Goal: Find specific page/section: Find specific page/section

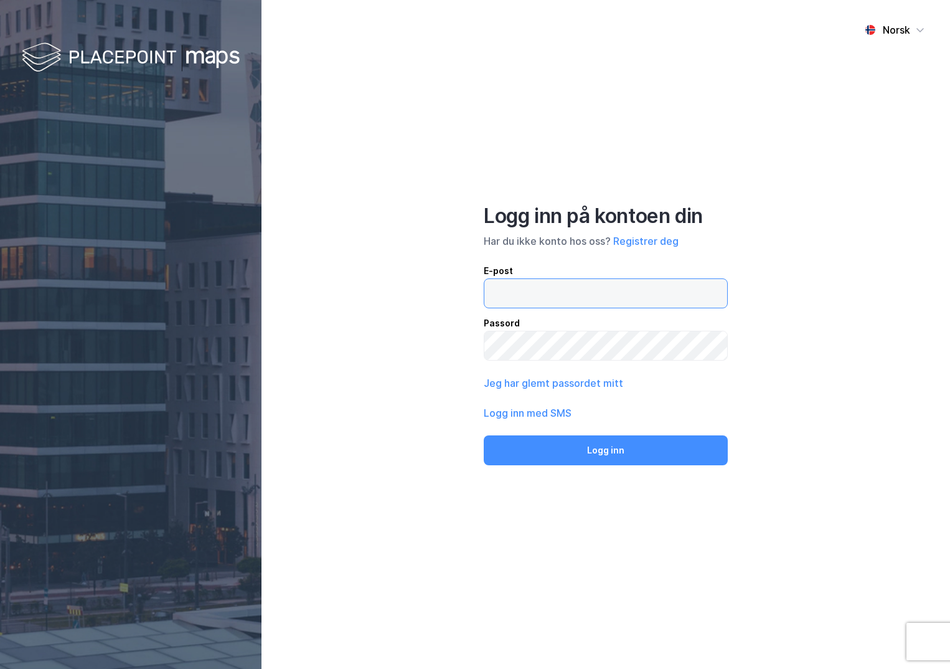
click at [557, 294] on input "email" at bounding box center [605, 293] width 243 height 29
type input "[PERSON_NAME][EMAIL_ADDRESS][DOMAIN_NAME]"
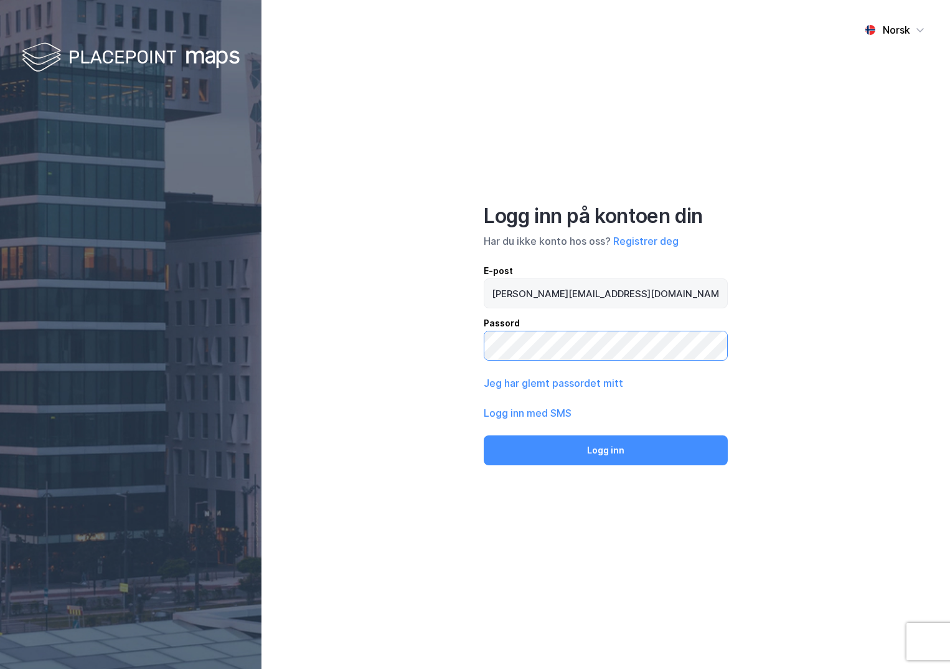
click at [484, 435] on button "Logg inn" at bounding box center [606, 450] width 244 height 30
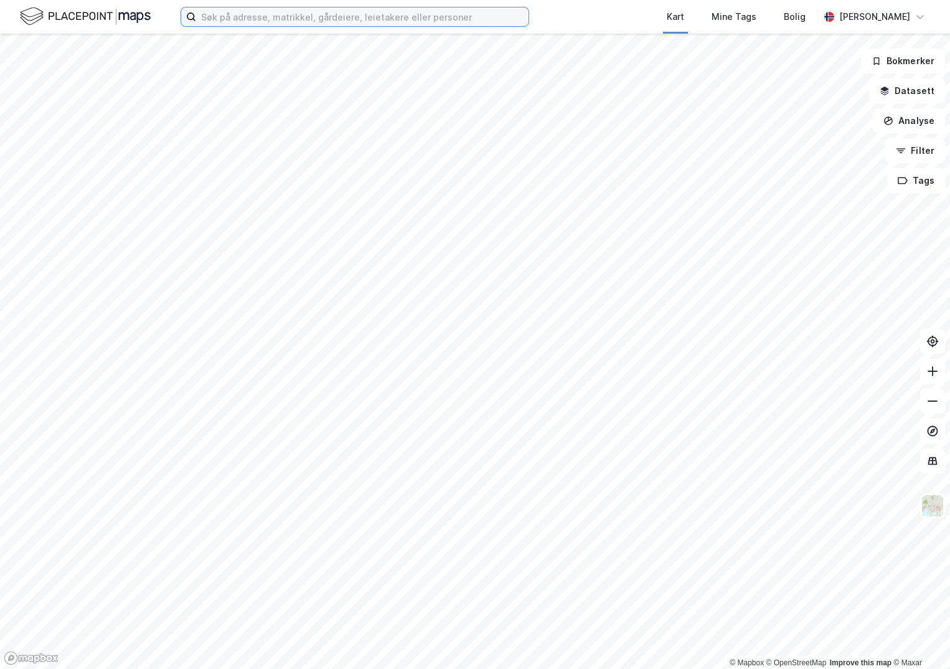
click at [242, 12] on input at bounding box center [362, 16] width 332 height 19
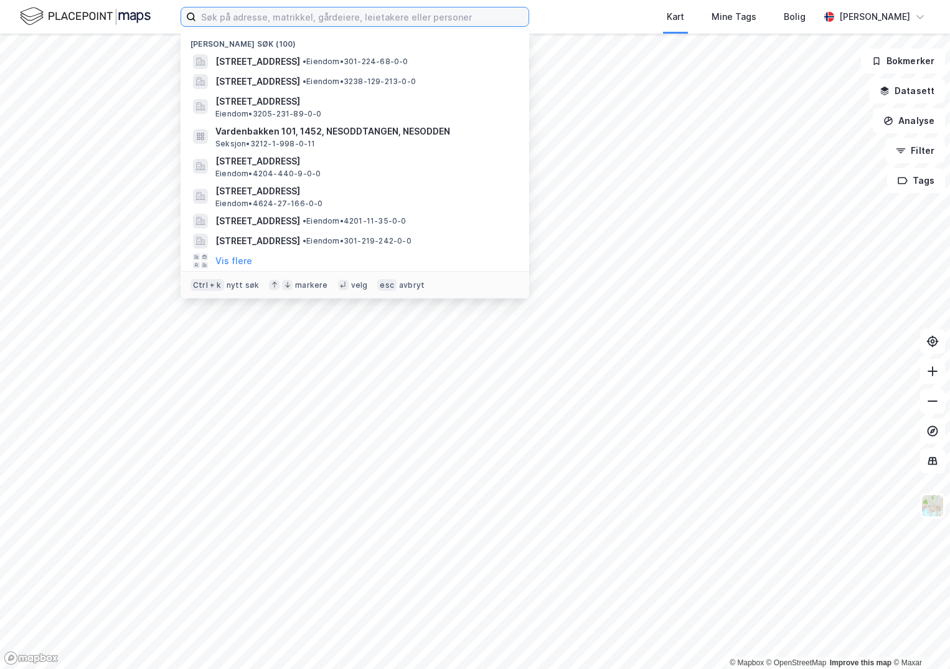
paste input "1539-158/3/0/0"
type input "1539-158/3/0/0"
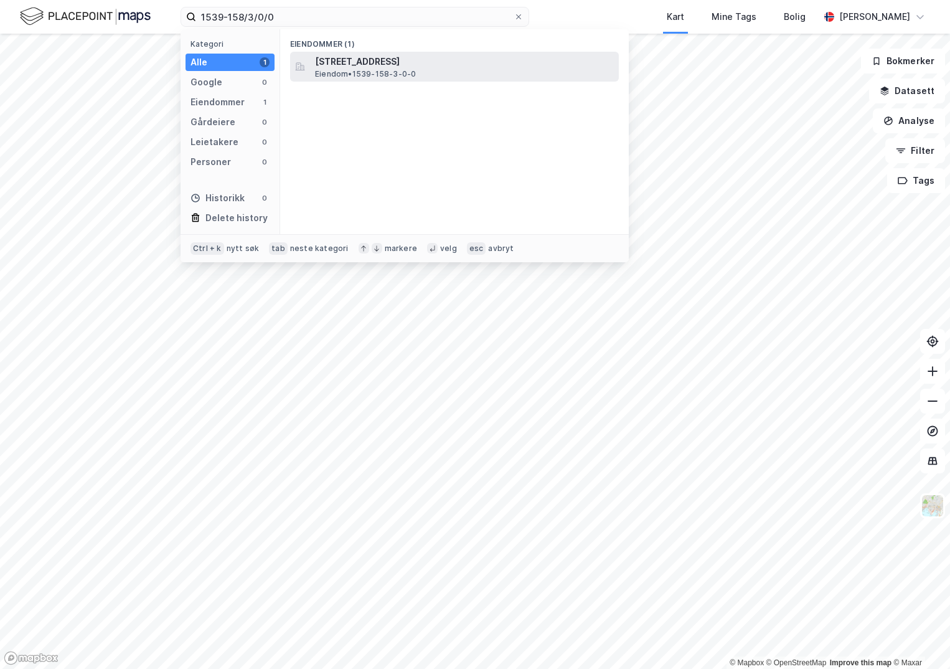
click at [333, 65] on span "[STREET_ADDRESS]" at bounding box center [464, 61] width 299 height 15
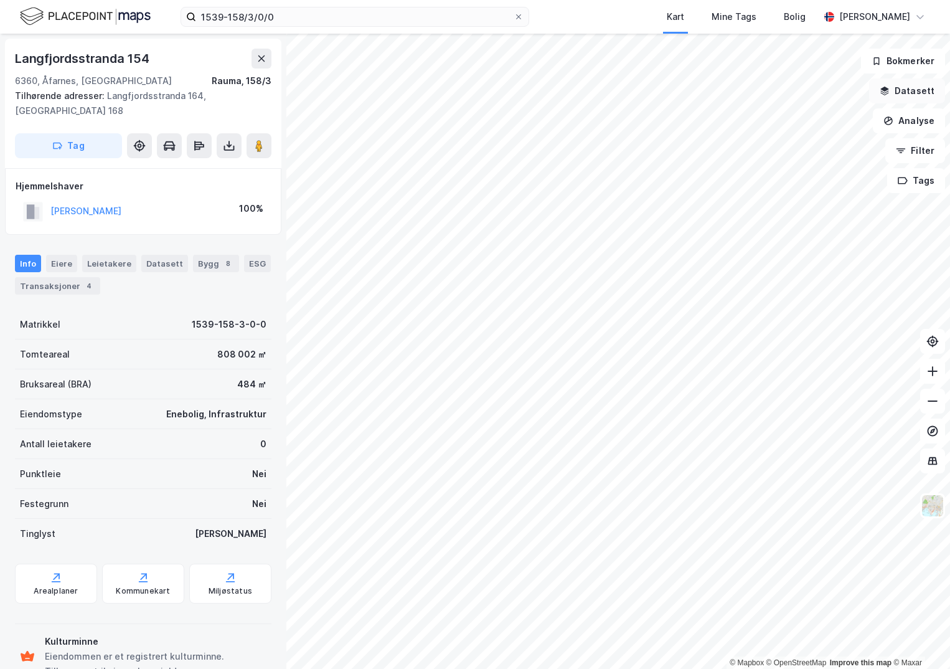
click at [919, 83] on button "Datasett" at bounding box center [907, 90] width 76 height 25
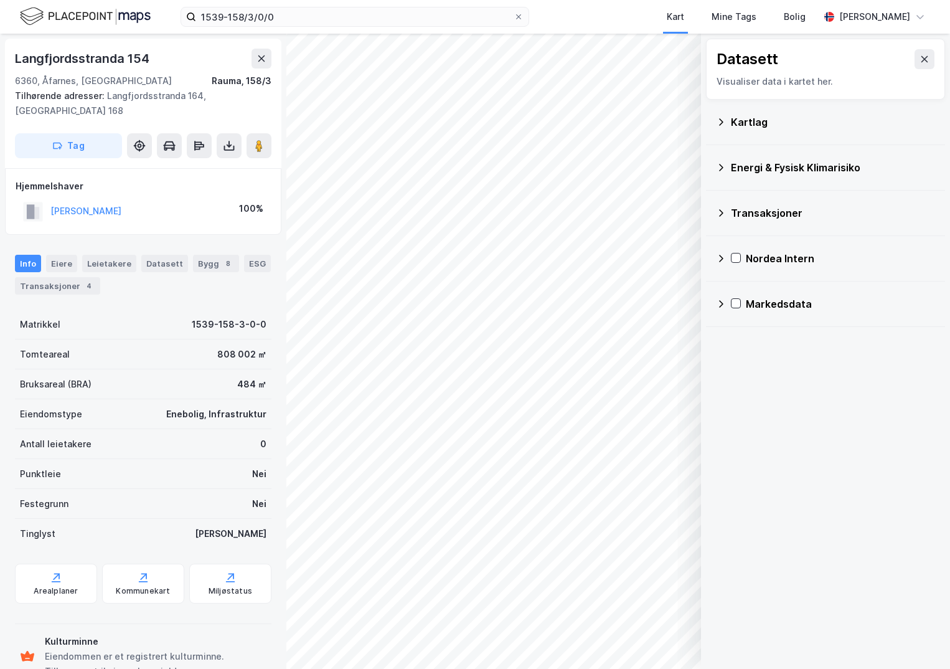
click at [735, 118] on div "Kartlag" at bounding box center [833, 122] width 204 height 15
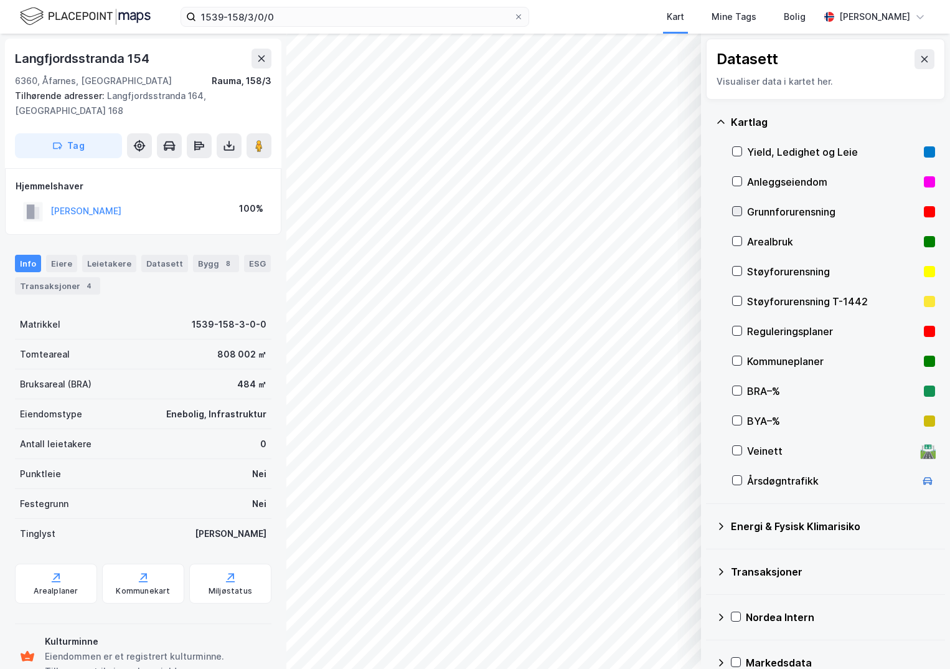
click at [738, 210] on icon at bounding box center [737, 211] width 9 height 9
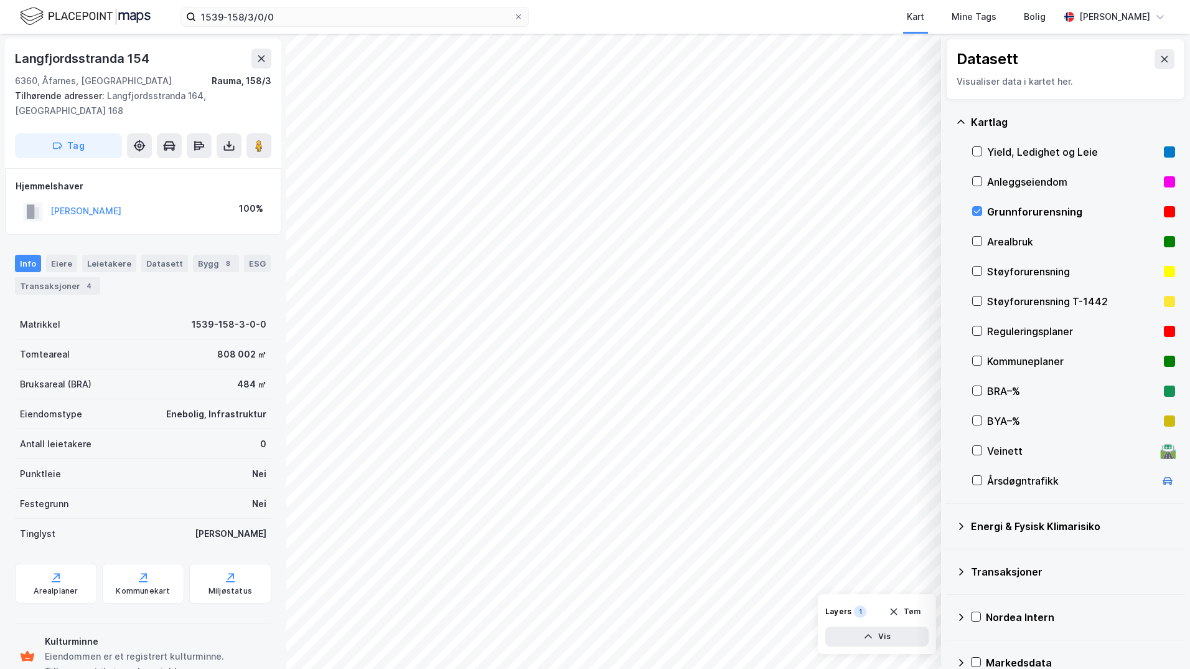
scroll to position [22, 0]
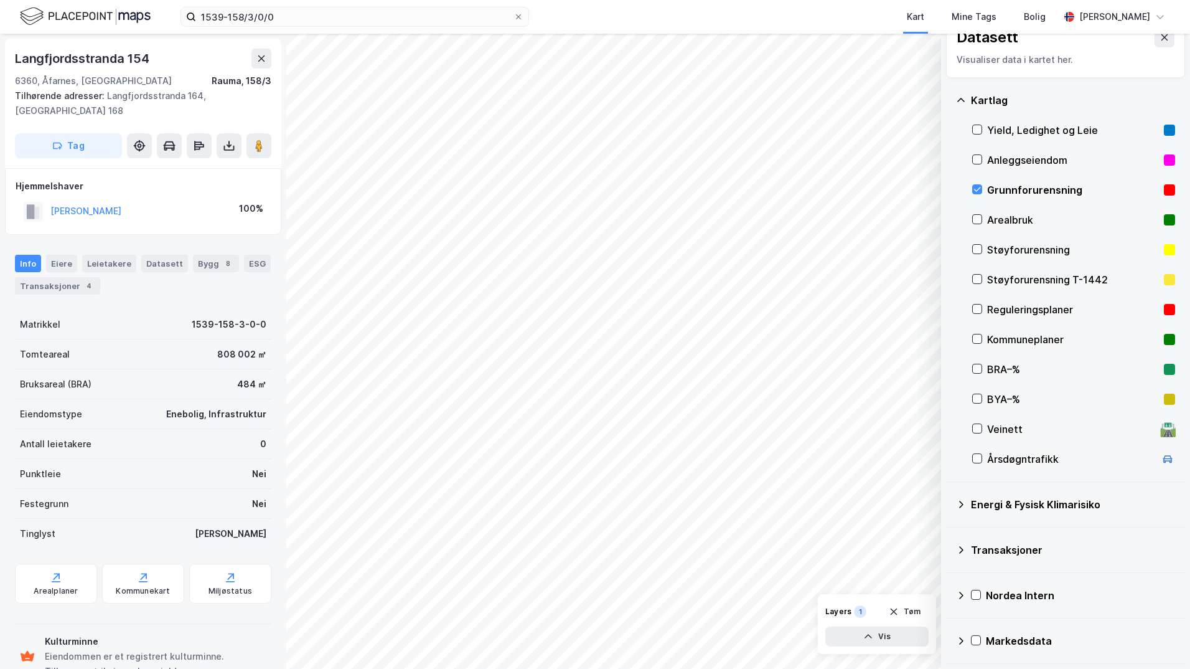
click at [949, 506] on icon at bounding box center [961, 504] width 10 height 10
click at [949, 532] on icon at bounding box center [992, 533] width 9 height 9
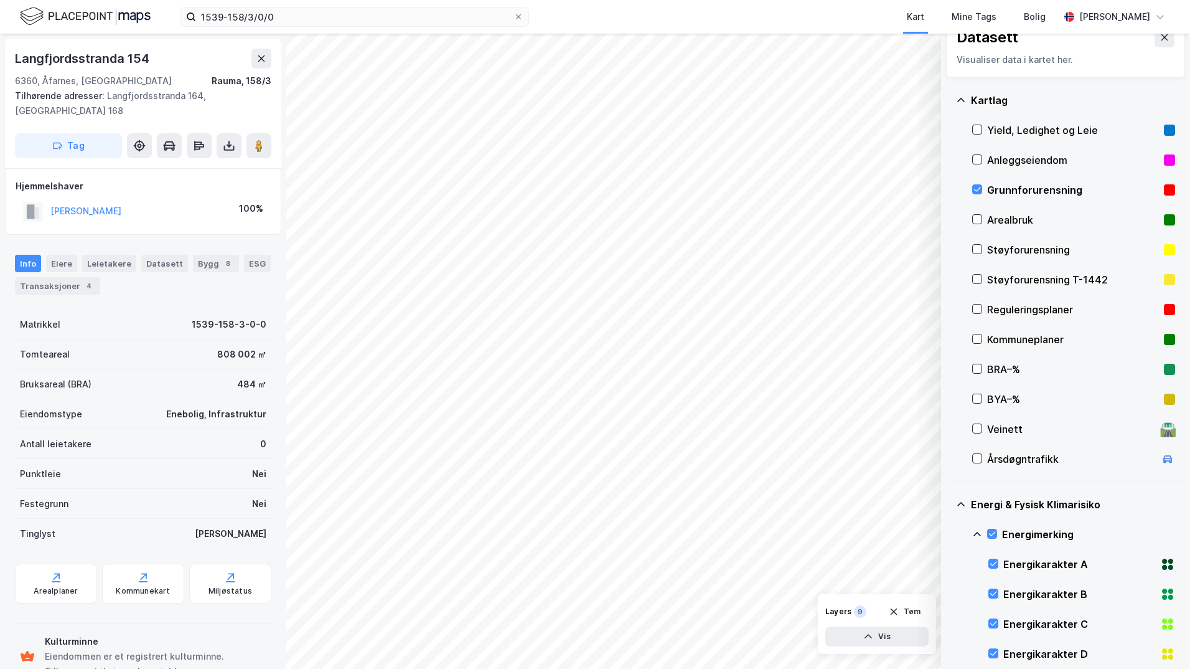
click at [949, 533] on icon at bounding box center [977, 534] width 10 height 10
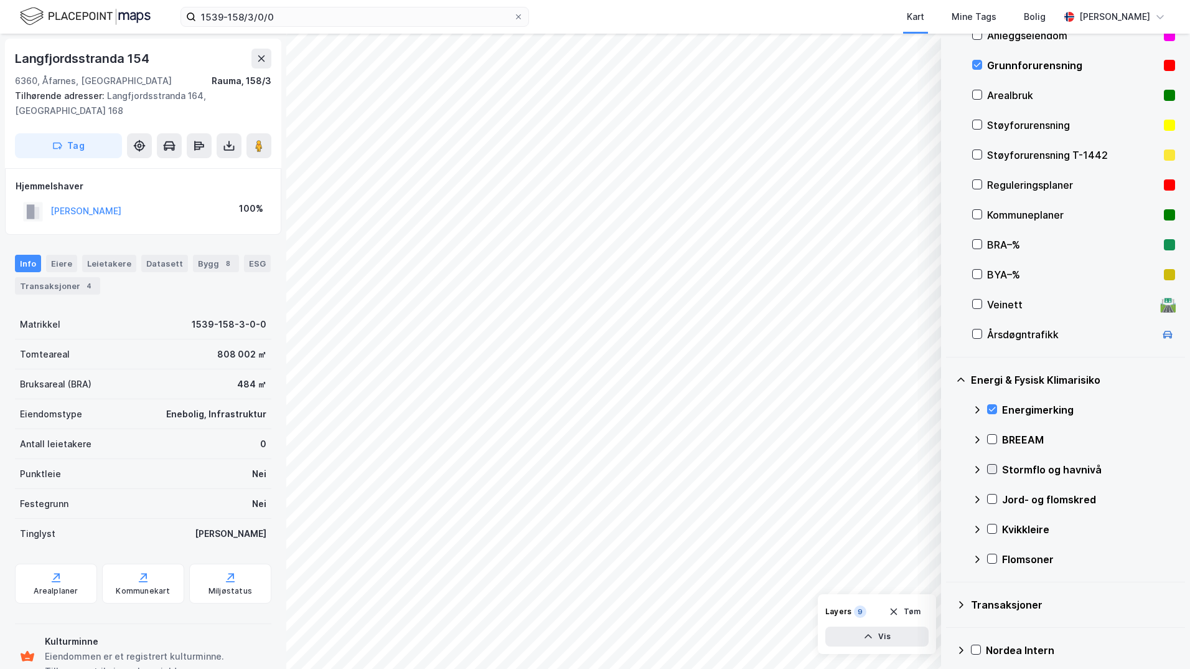
click at [949, 469] on icon at bounding box center [992, 468] width 9 height 9
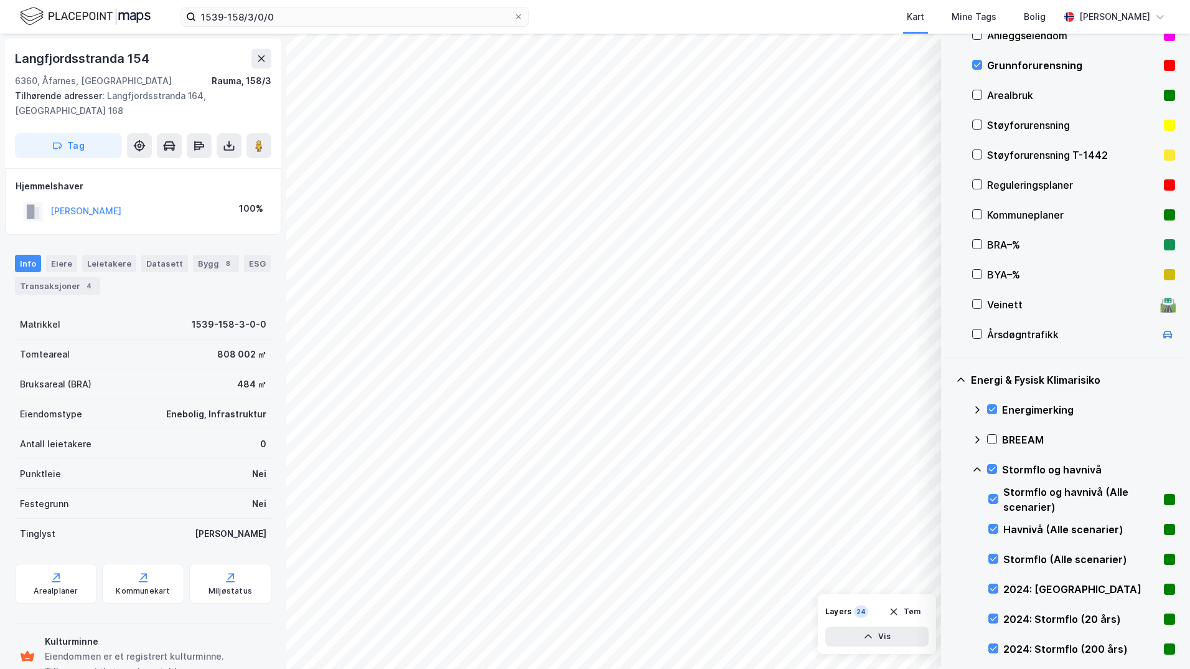
click at [949, 470] on icon at bounding box center [977, 469] width 10 height 10
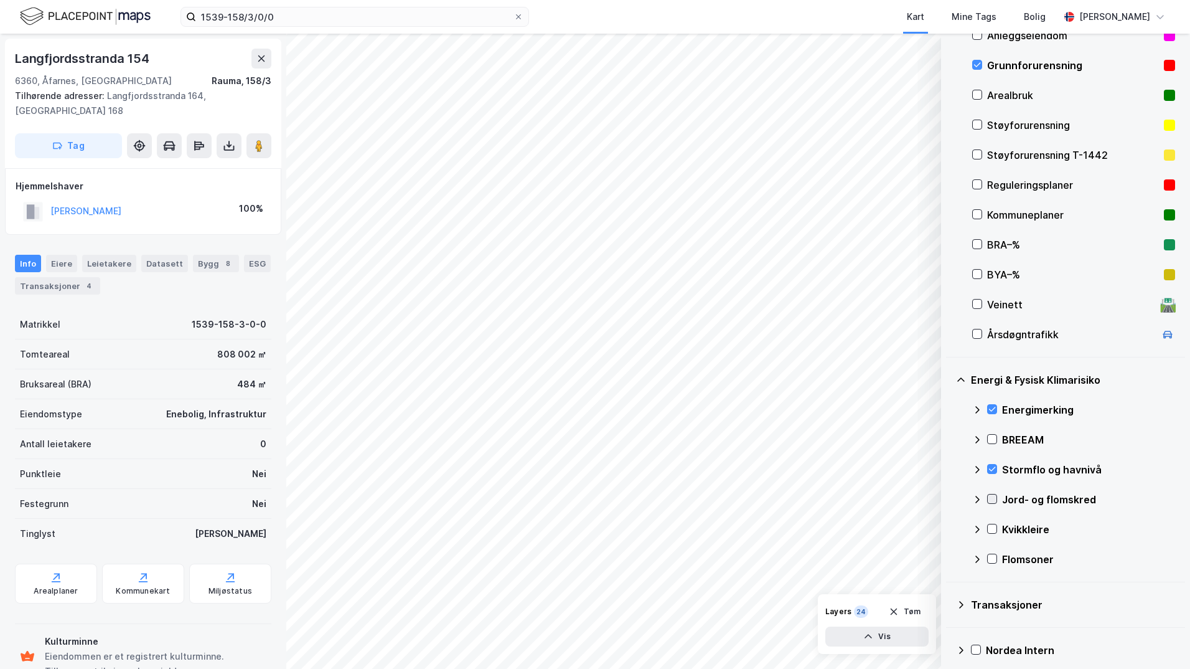
click at [949, 499] on icon at bounding box center [992, 498] width 9 height 9
click at [949, 500] on icon at bounding box center [977, 499] width 10 height 10
click at [949, 529] on icon at bounding box center [992, 528] width 9 height 9
click at [949, 530] on icon at bounding box center [977, 529] width 10 height 10
click at [949, 561] on icon at bounding box center [992, 558] width 9 height 9
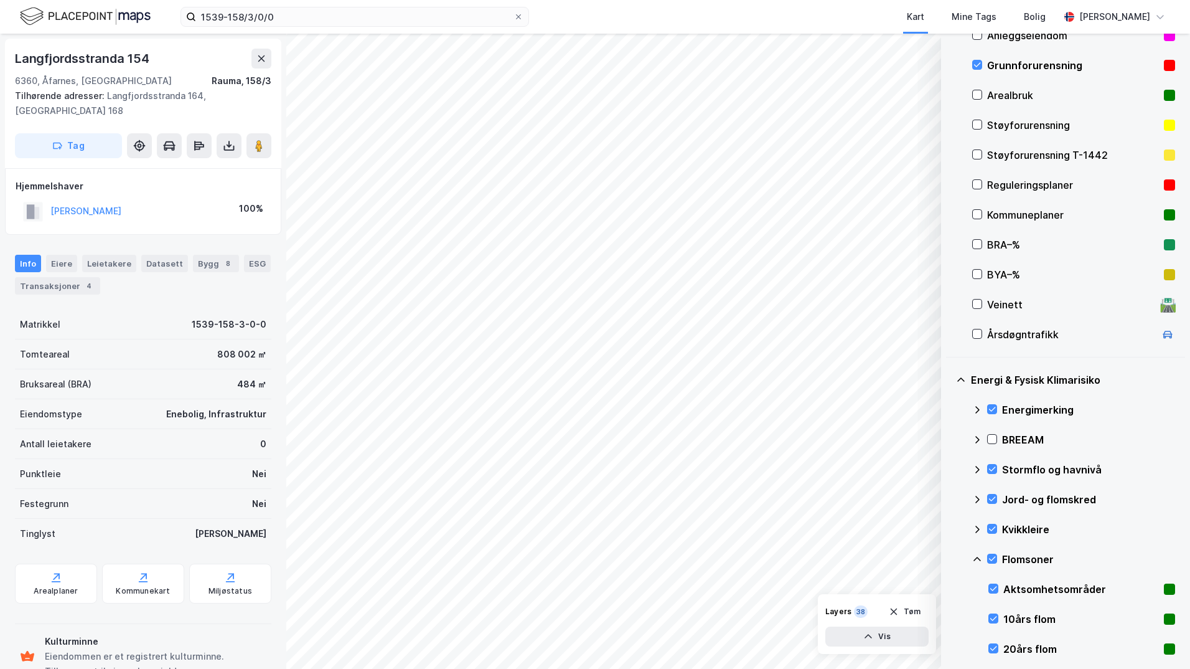
click at [949, 561] on icon at bounding box center [977, 559] width 10 height 10
